Goal: Task Accomplishment & Management: Complete application form

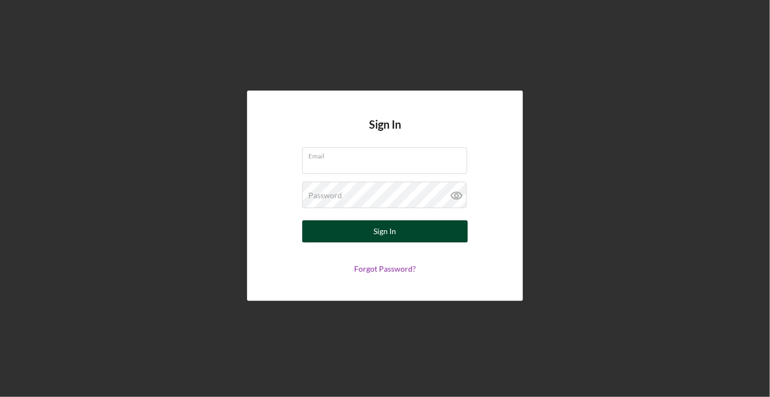
type input "[PERSON_NAME][EMAIL_ADDRESS][DOMAIN_NAME]"
click at [385, 234] on div "Sign In" at bounding box center [385, 231] width 23 height 22
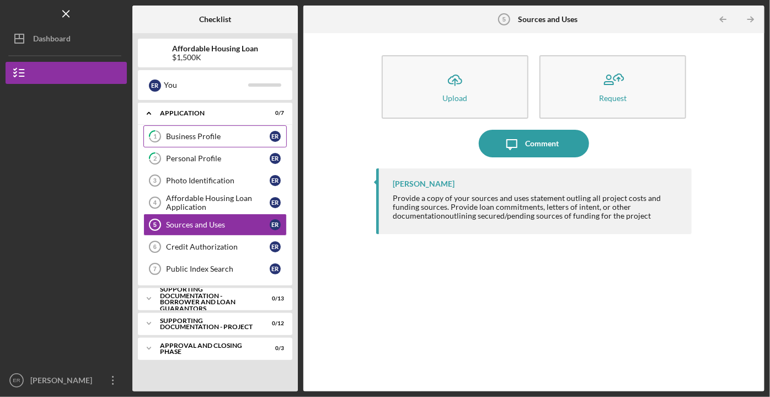
click at [204, 135] on div "Business Profile" at bounding box center [218, 136] width 104 height 9
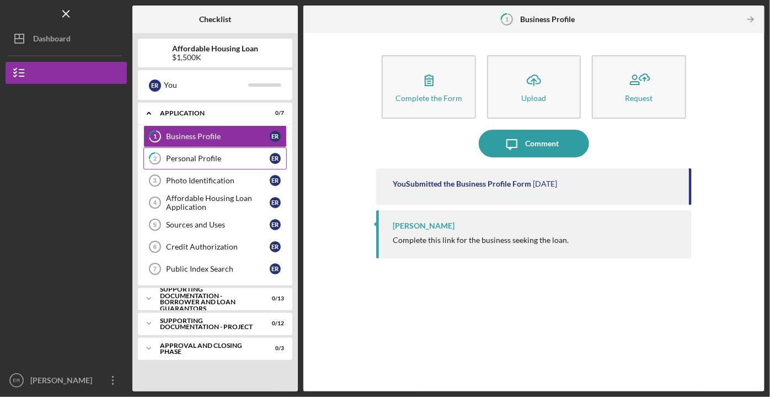
click at [194, 156] on div "Personal Profile" at bounding box center [218, 158] width 104 height 9
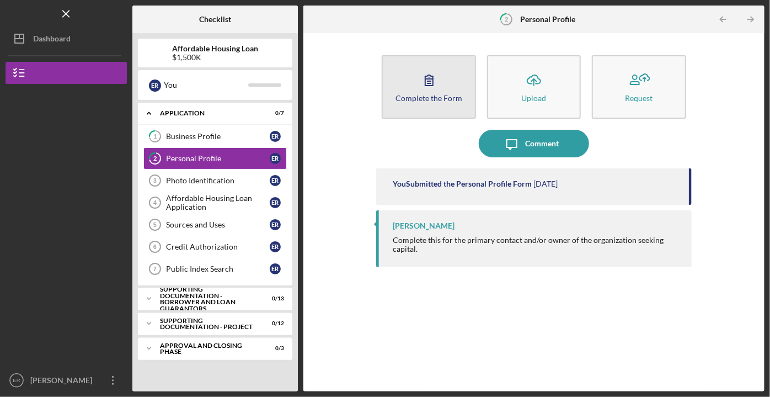
click at [446, 80] on button "Complete the Form Form" at bounding box center [429, 86] width 94 height 63
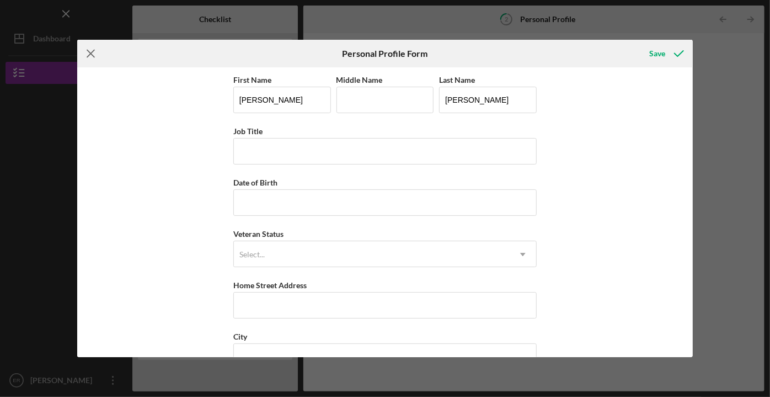
click at [85, 52] on icon "Icon/Menu Close" at bounding box center [91, 54] width 28 height 28
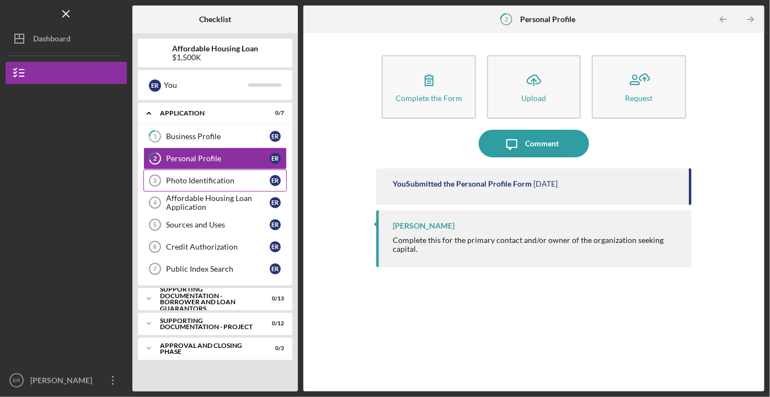
click at [195, 182] on div "Photo Identification" at bounding box center [218, 180] width 104 height 9
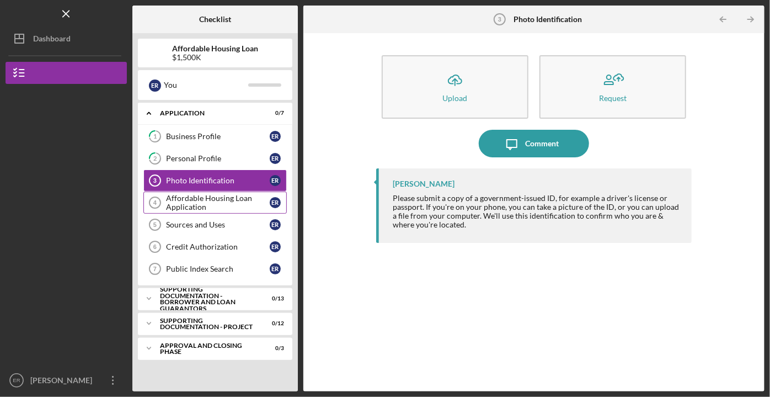
click at [206, 202] on div "Affordable Housing Loan Application" at bounding box center [218, 203] width 104 height 18
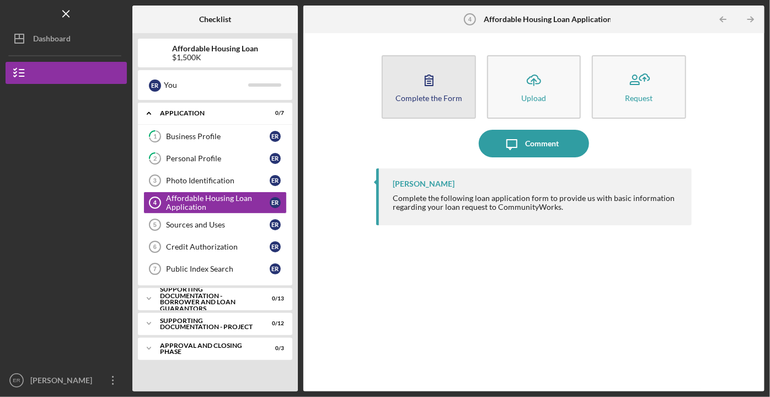
click at [429, 98] on div "Complete the Form" at bounding box center [429, 98] width 67 height 8
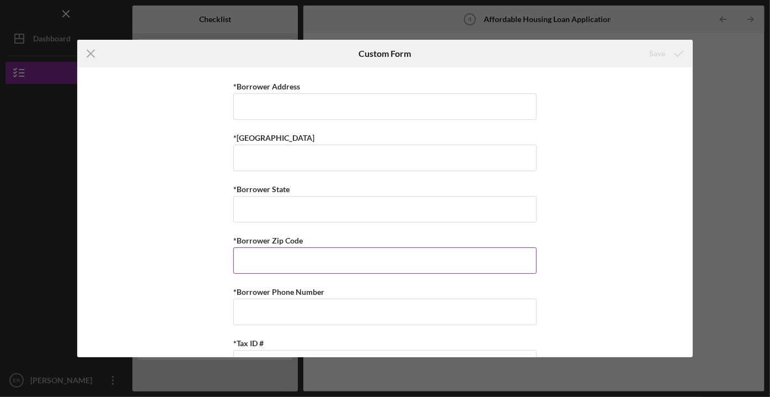
scroll to position [1003, 0]
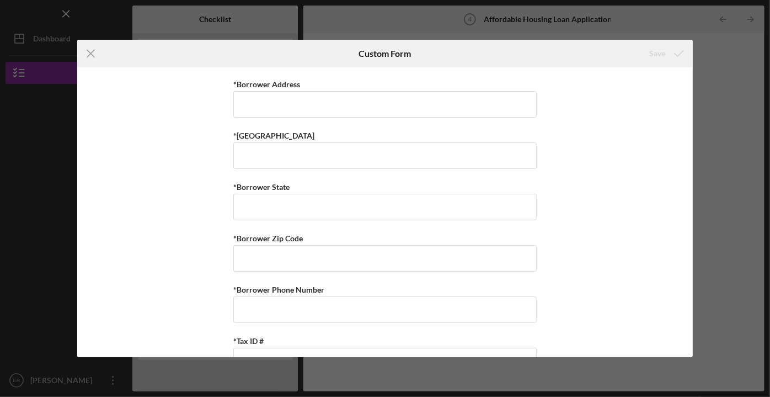
click at [732, 191] on div "Icon/Menu Close Custom Form Save Summary of Request *Type of Loan Predevelopmen…" at bounding box center [385, 198] width 770 height 397
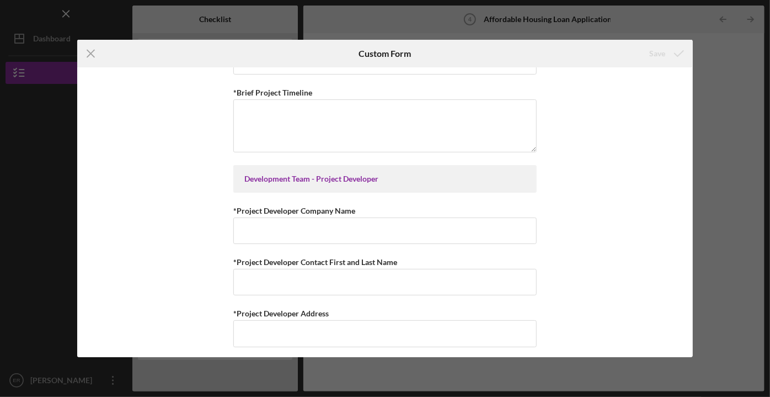
scroll to position [2508, 0]
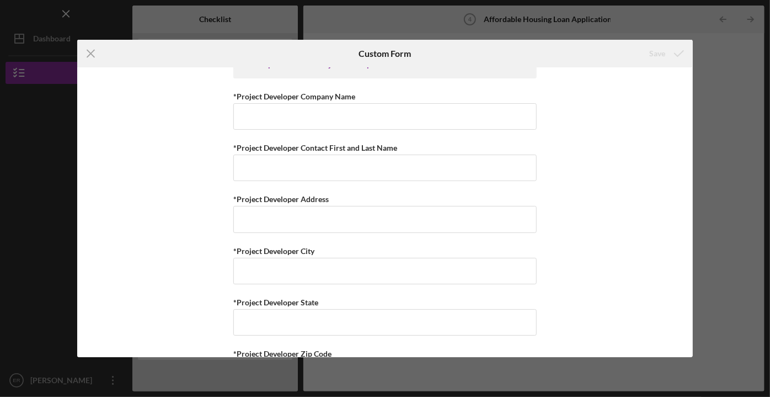
click at [727, 164] on div "Icon/Menu Close Custom Form Save Summary of Request *Type of Loan Predevelopmen…" at bounding box center [385, 198] width 770 height 397
click at [737, 328] on div "Icon/Menu Close Custom Form Save Summary of Request *Type of Loan Predevelopmen…" at bounding box center [385, 198] width 770 height 397
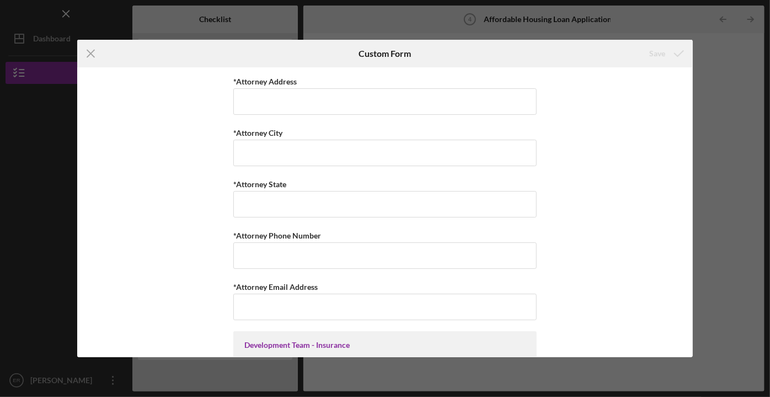
scroll to position [3973, 0]
click at [715, 169] on div "Icon/Menu Close Custom Form Save Summary of Request *Type of Loan Predevelopmen…" at bounding box center [385, 198] width 770 height 397
click at [93, 52] on icon "Icon/Menu Close" at bounding box center [91, 54] width 28 height 28
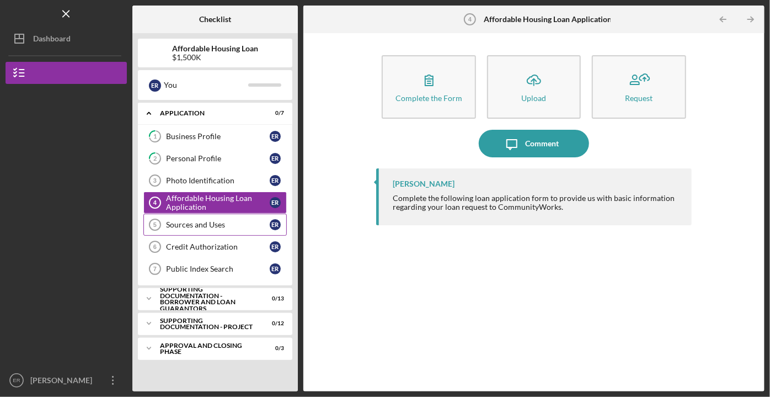
click at [198, 223] on div "Sources and Uses" at bounding box center [218, 224] width 104 height 9
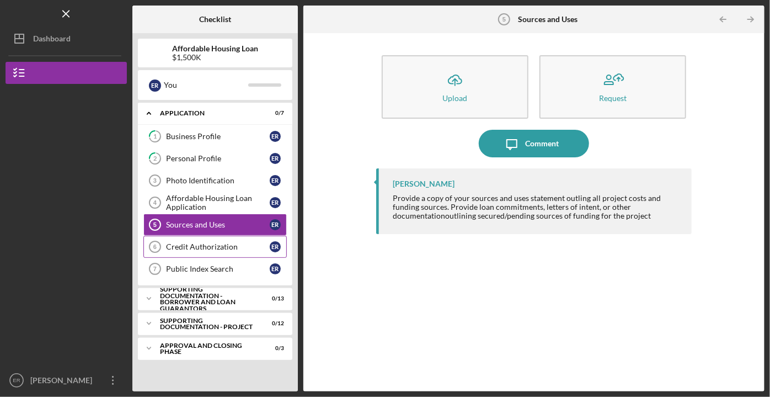
click at [186, 244] on div "Credit Authorization" at bounding box center [218, 246] width 104 height 9
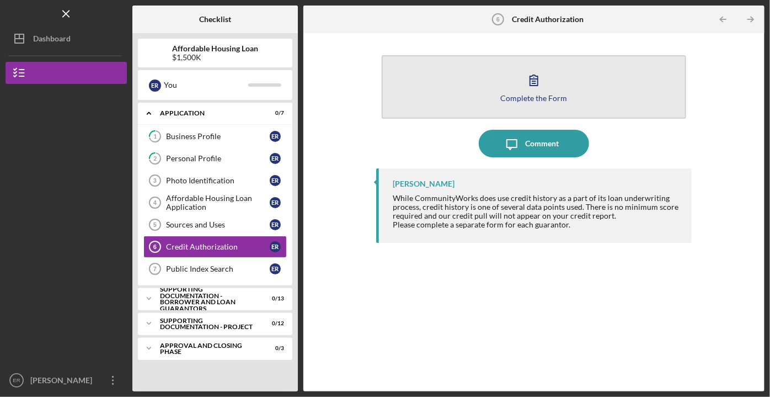
click at [476, 90] on button "Complete the Form Form" at bounding box center [534, 86] width 304 height 63
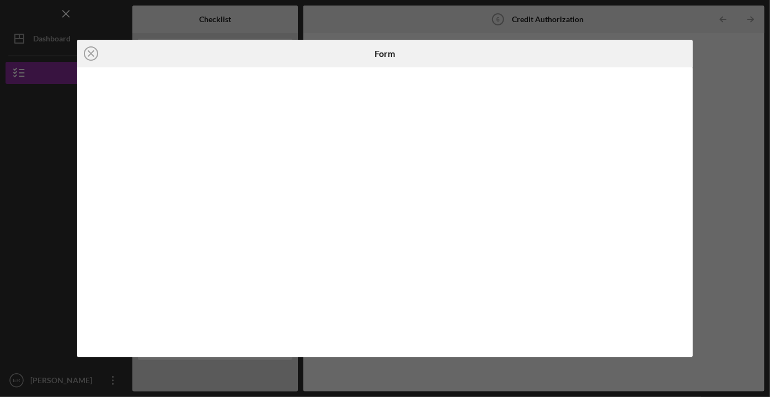
click at [722, 190] on div "Icon/Close Form" at bounding box center [385, 198] width 770 height 397
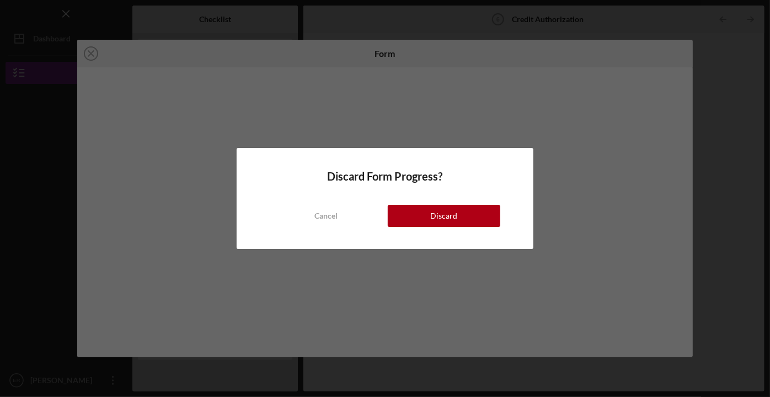
click at [326, 218] on div "Cancel" at bounding box center [325, 216] width 23 height 22
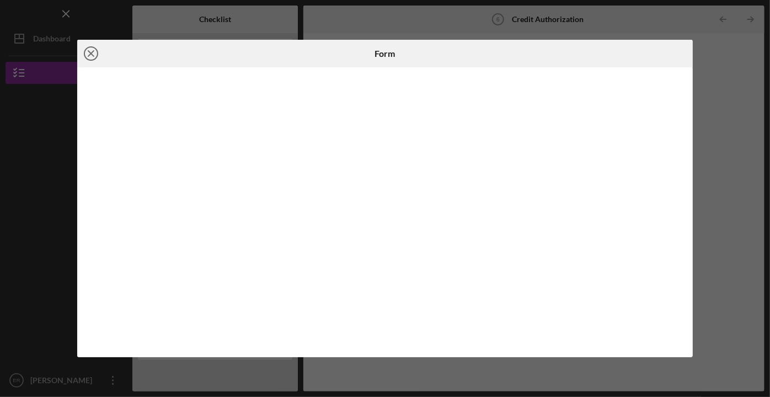
click at [86, 53] on icon "Icon/Close" at bounding box center [91, 54] width 28 height 28
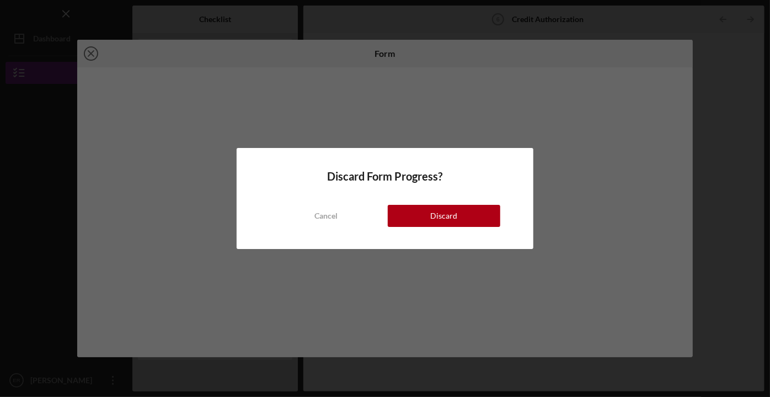
click at [88, 53] on div "Discard Form Progress? Cancel Discard" at bounding box center [385, 198] width 770 height 397
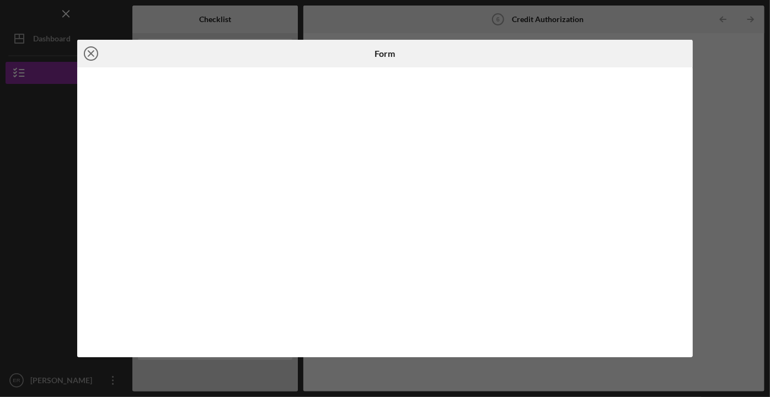
click at [88, 54] on icon "Icon/Close" at bounding box center [91, 54] width 28 height 28
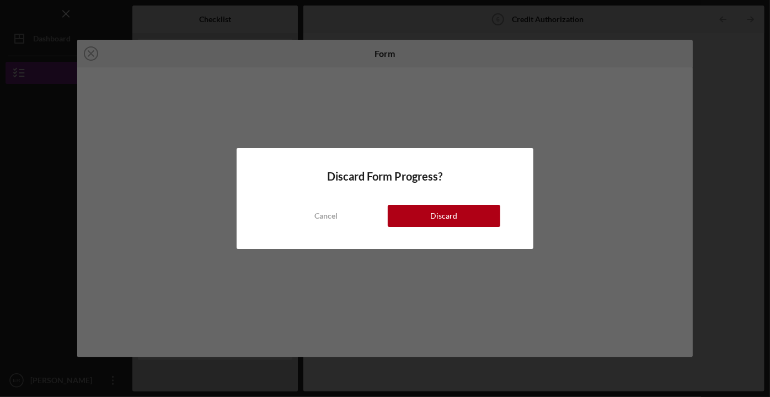
click at [88, 53] on div "Discard Form Progress? Cancel Discard" at bounding box center [385, 198] width 770 height 397
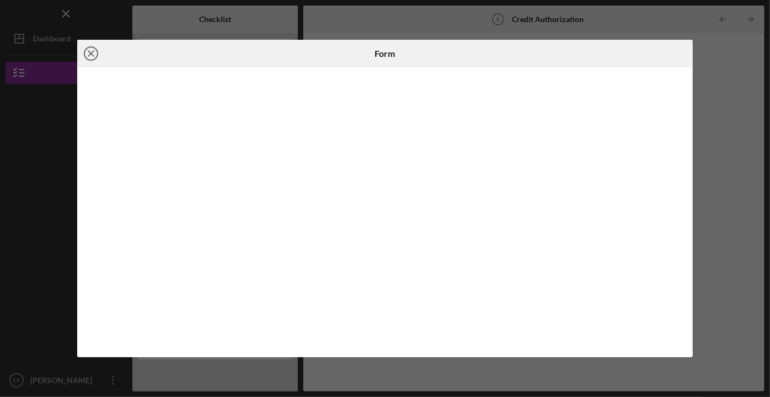
click at [88, 54] on icon "Icon/Close" at bounding box center [91, 54] width 28 height 28
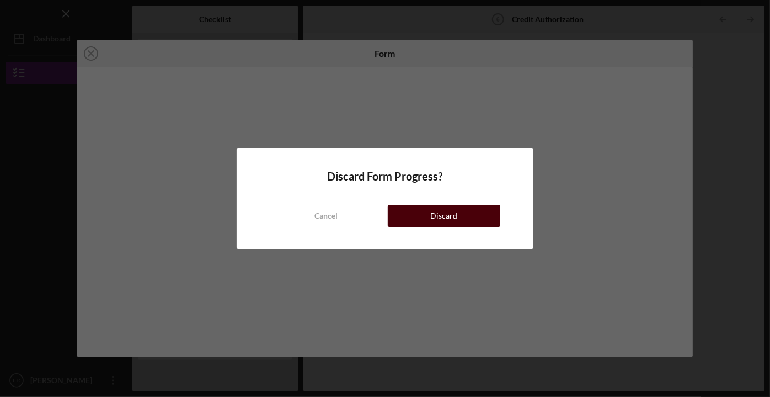
click at [452, 215] on div "Discard" at bounding box center [444, 216] width 27 height 22
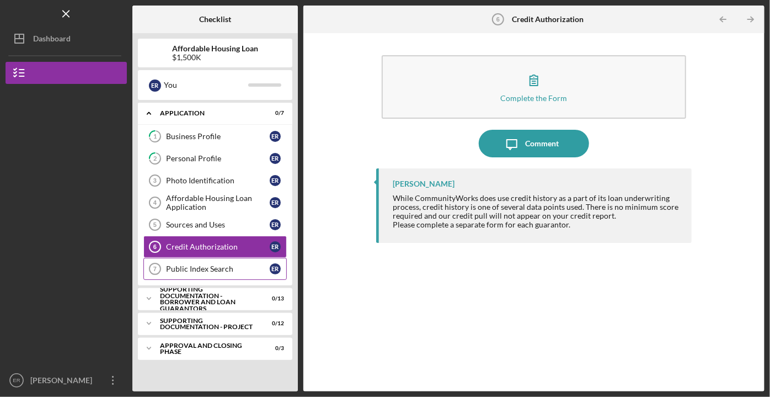
click at [194, 266] on div "Public Index Search" at bounding box center [218, 268] width 104 height 9
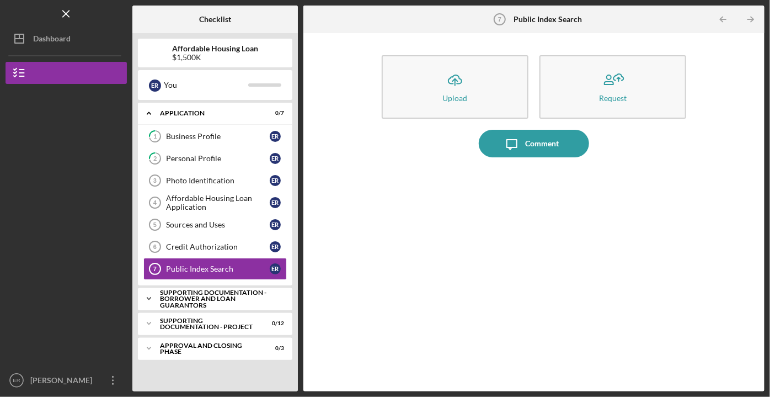
click at [184, 299] on div "Supporting Documentation - Borrower and Loan Guarantors" at bounding box center [219, 298] width 119 height 19
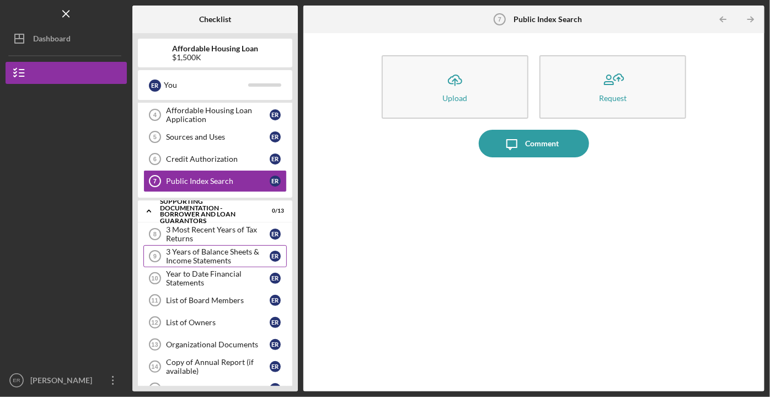
scroll to position [50, 0]
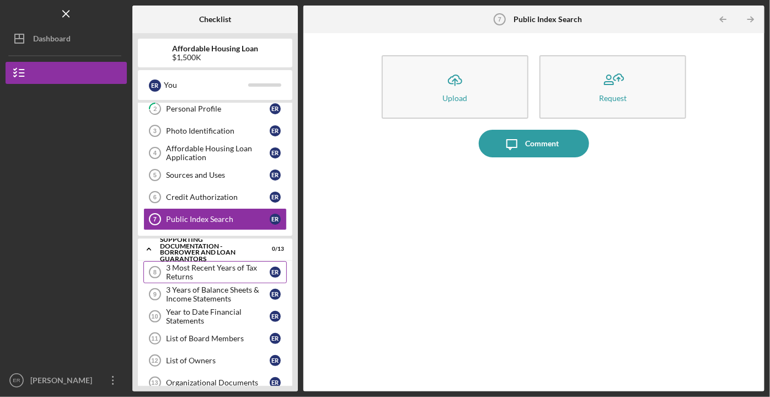
click at [166, 268] on div "3 Most Recent Years of Tax Returns" at bounding box center [218, 272] width 104 height 18
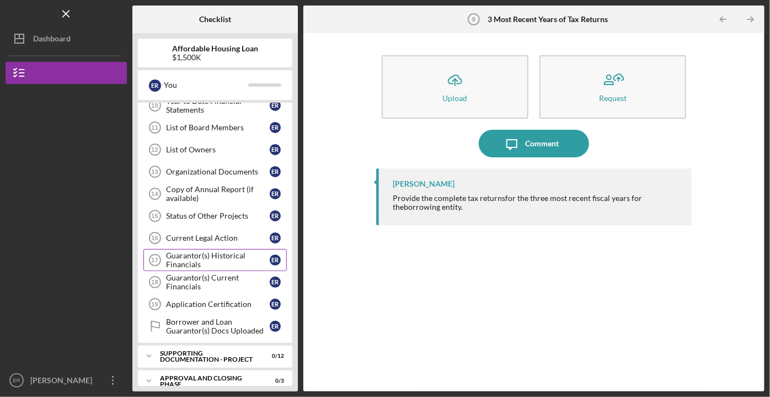
scroll to position [266, 0]
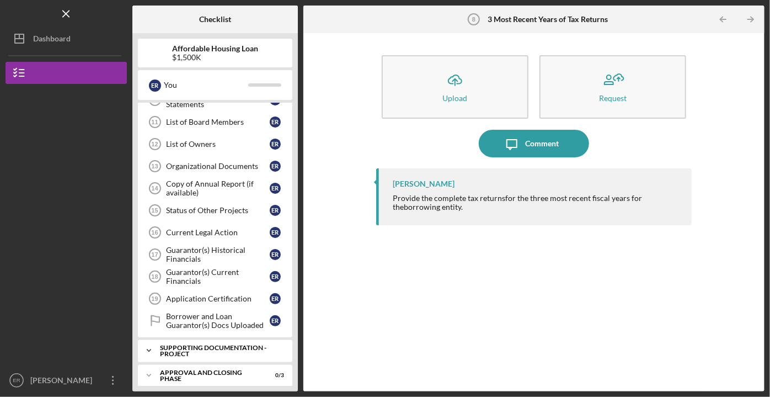
click at [203, 345] on div "Supporting Documentation - Project" at bounding box center [219, 350] width 119 height 13
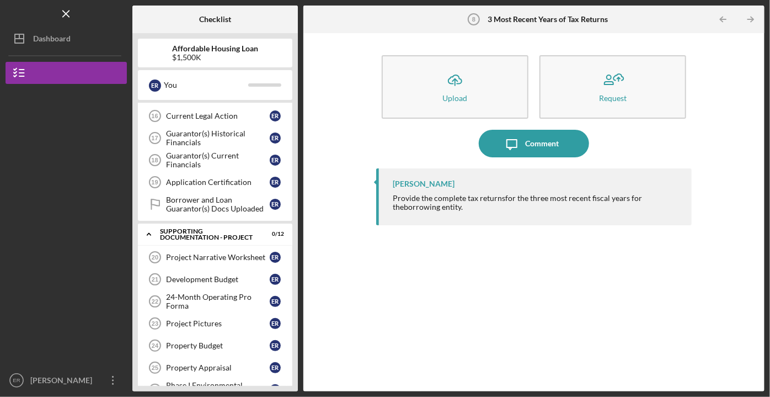
scroll to position [533, 0]
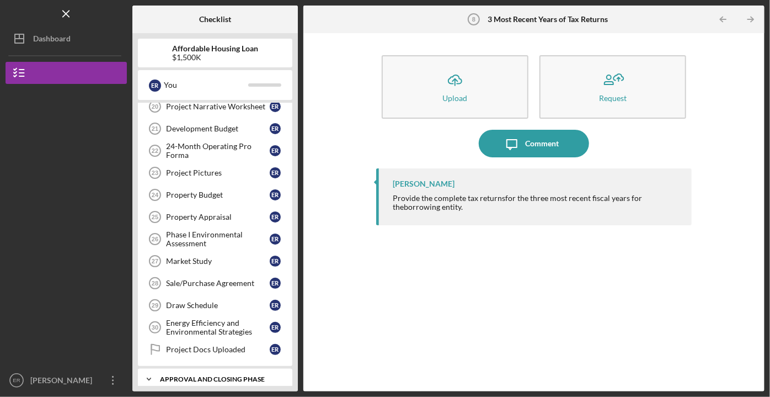
click at [257, 376] on div "Approval and Closing Phase" at bounding box center [219, 379] width 119 height 7
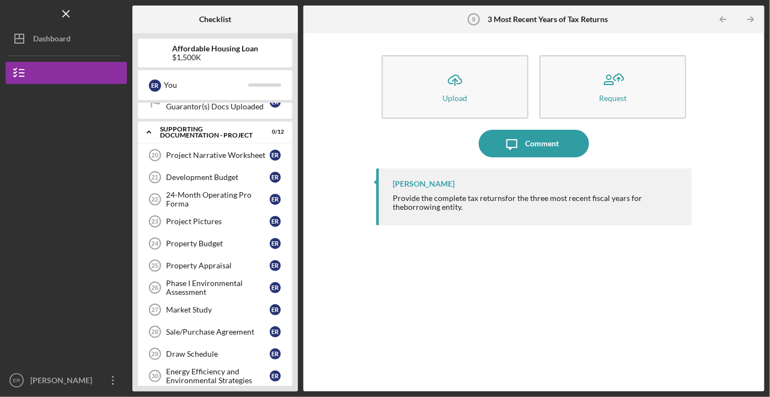
scroll to position [454, 0]
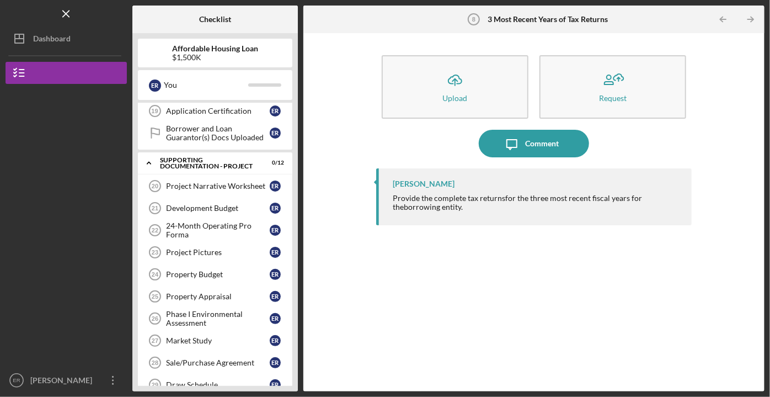
click at [182, 49] on b "Affordable Housing Loan" at bounding box center [215, 48] width 86 height 9
click at [65, 13] on icon "Icon/Menu Close" at bounding box center [66, 14] width 25 height 25
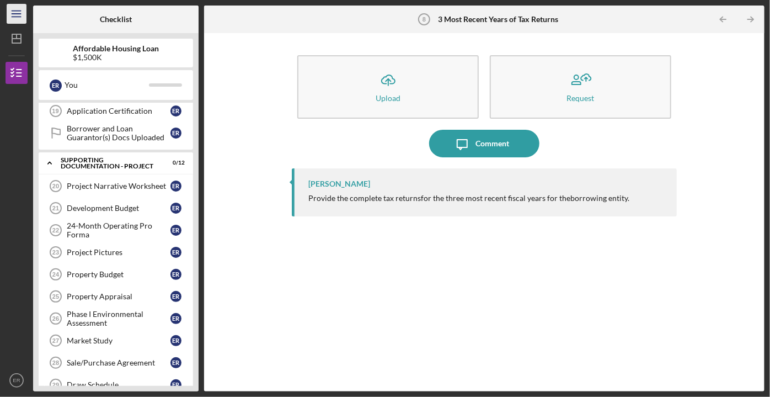
click at [17, 13] on icon "Icon/Menu" at bounding box center [16, 14] width 25 height 25
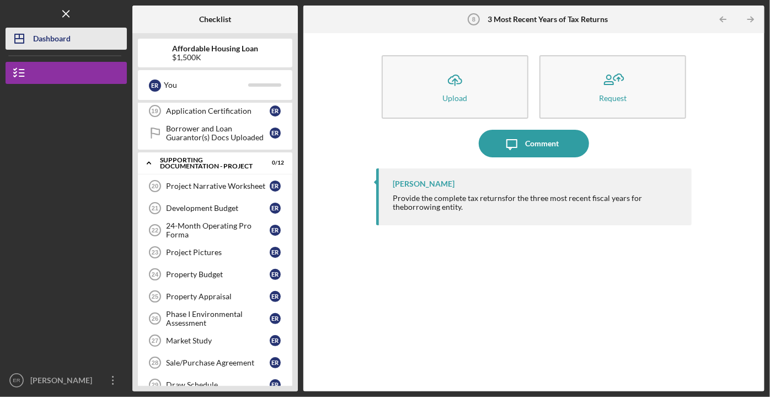
click at [60, 35] on div "Dashboard" at bounding box center [52, 40] width 38 height 25
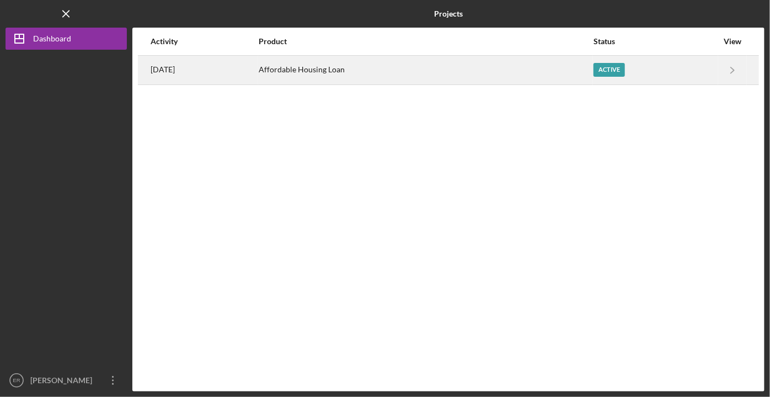
click at [358, 67] on div "Affordable Housing Loan" at bounding box center [426, 70] width 334 height 28
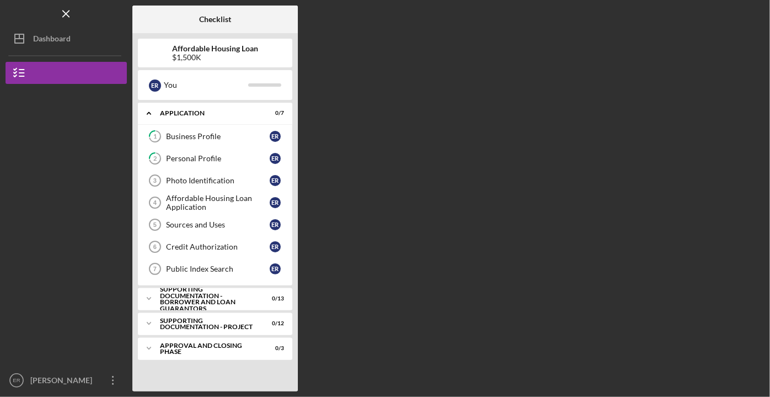
click at [234, 49] on b "Affordable Housing Loan" at bounding box center [215, 48] width 86 height 9
click at [195, 51] on b "Affordable Housing Loan" at bounding box center [215, 48] width 86 height 9
click at [36, 36] on div "Dashboard" at bounding box center [52, 40] width 38 height 25
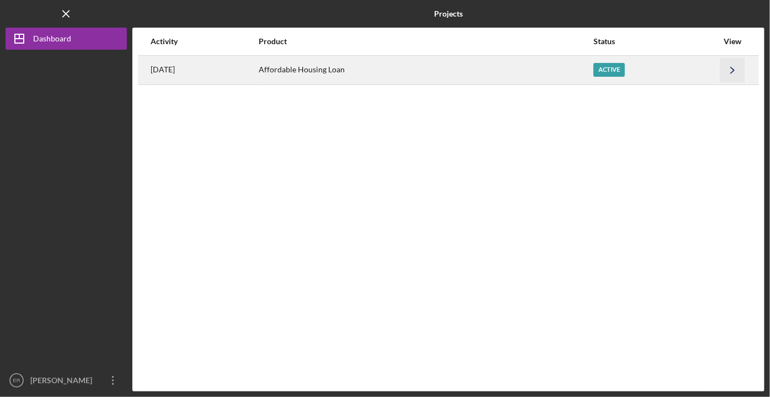
click at [732, 70] on icon "Icon/Navigate" at bounding box center [733, 69] width 25 height 25
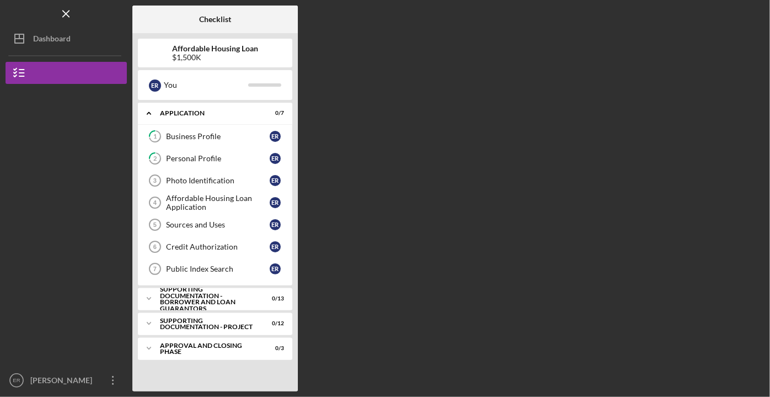
click at [242, 58] on div "$1,500K" at bounding box center [215, 57] width 86 height 9
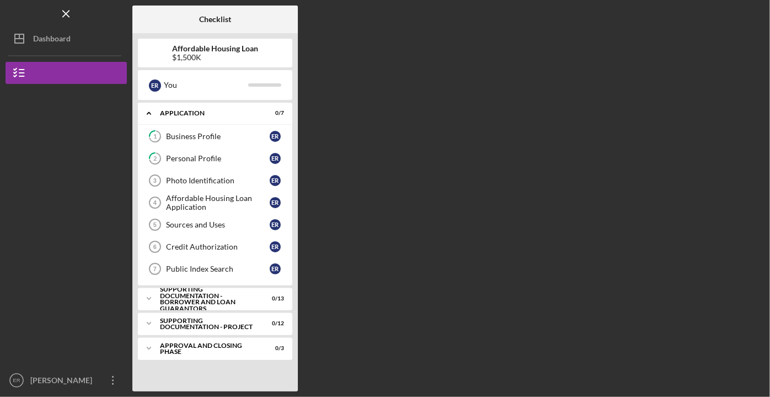
click at [241, 58] on div "$1,500K" at bounding box center [215, 57] width 86 height 9
click at [238, 57] on div "$1,500K" at bounding box center [215, 57] width 86 height 9
click at [181, 54] on div "$1,500K" at bounding box center [215, 57] width 86 height 9
click at [179, 56] on div "$1,500K" at bounding box center [215, 57] width 86 height 9
click at [180, 56] on div "$1,500K" at bounding box center [215, 57] width 86 height 9
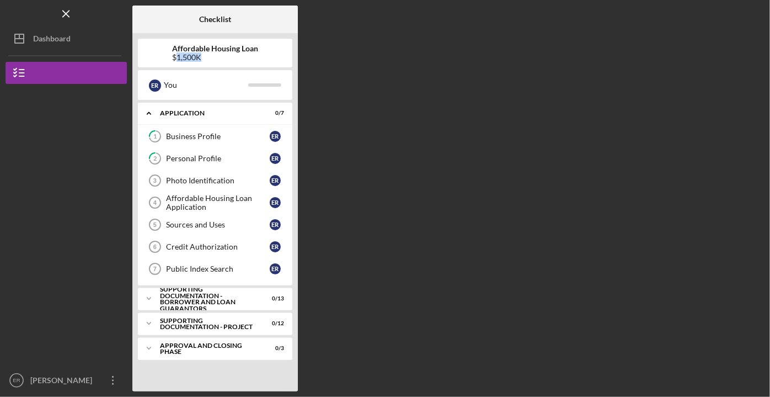
click at [180, 56] on div "$1,500K" at bounding box center [215, 57] width 86 height 9
click at [51, 74] on button "Affordable Housing Loan" at bounding box center [66, 73] width 121 height 22
click at [31, 33] on icon "Icon/Dashboard" at bounding box center [20, 39] width 28 height 28
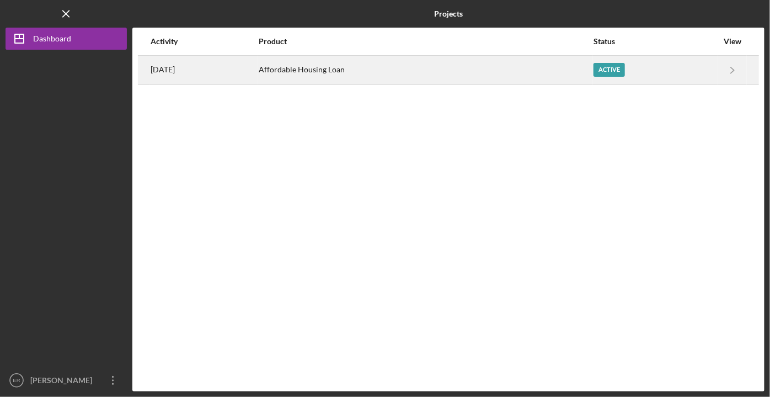
click at [327, 73] on div "Affordable Housing Loan" at bounding box center [426, 70] width 334 height 28
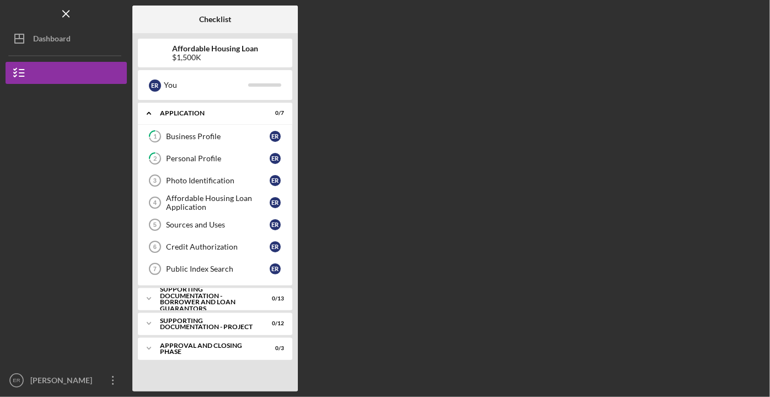
click at [66, 13] on g "button" at bounding box center [66, 13] width 6 height 6
